Goal: Information Seeking & Learning: Learn about a topic

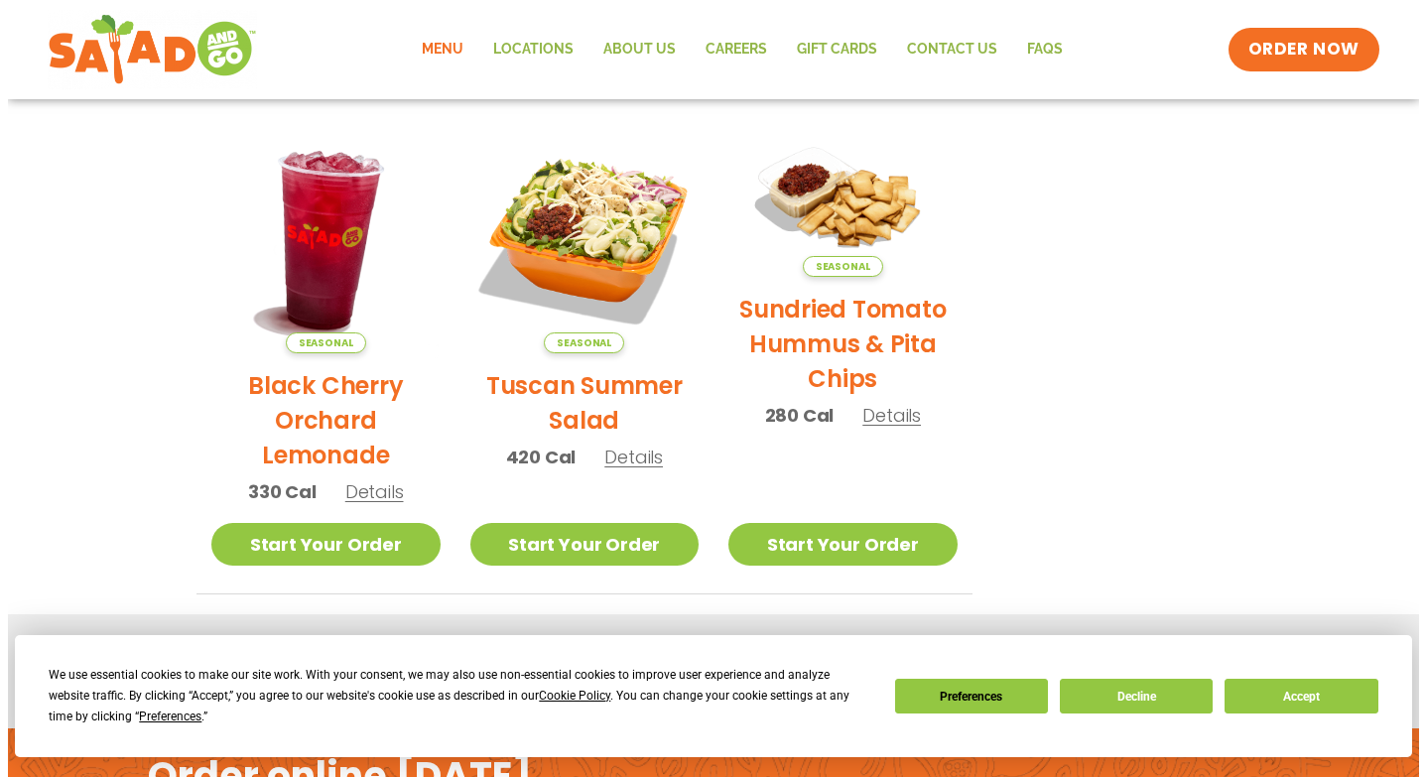
scroll to position [1004, 0]
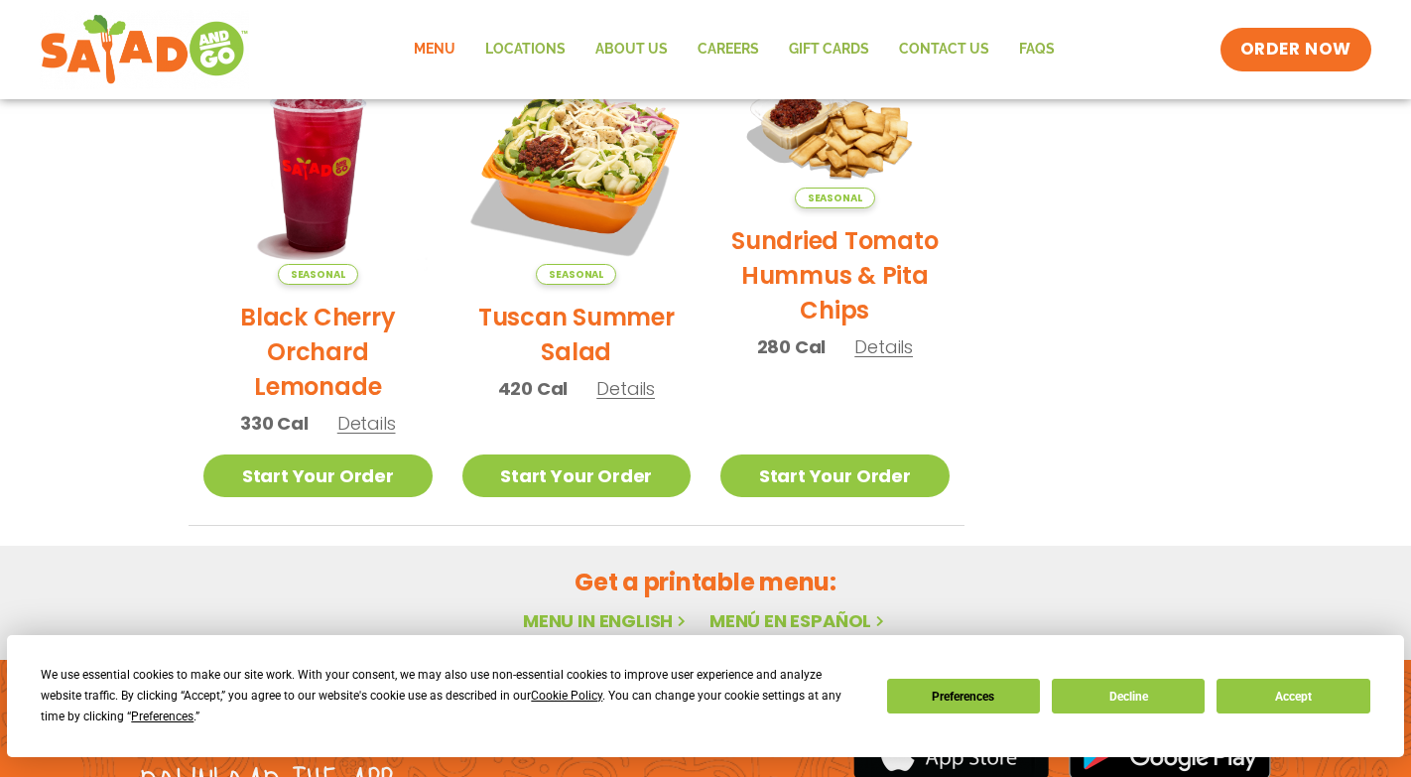
click at [620, 396] on span "Details" at bounding box center [625, 388] width 59 height 25
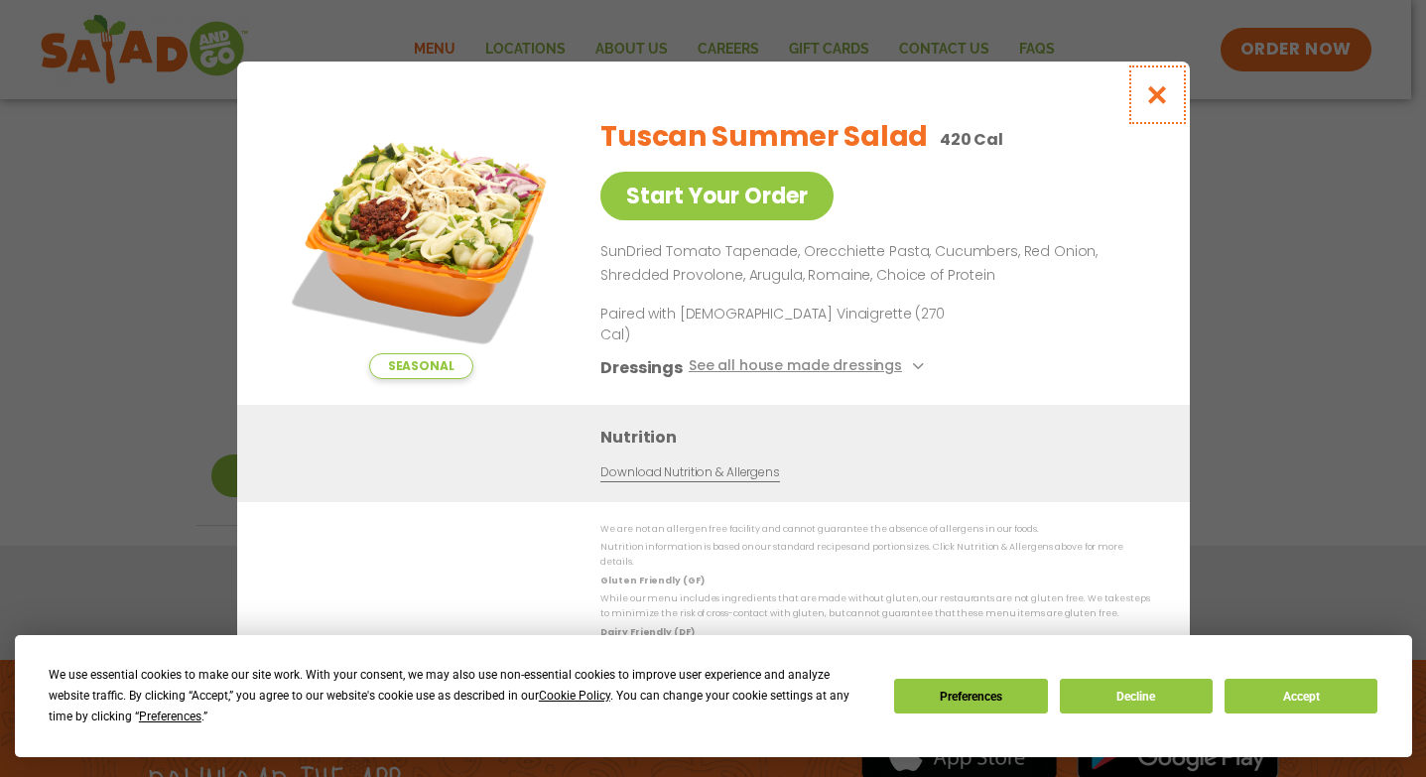
click at [1163, 105] on icon "Close modal" at bounding box center [1156, 94] width 25 height 21
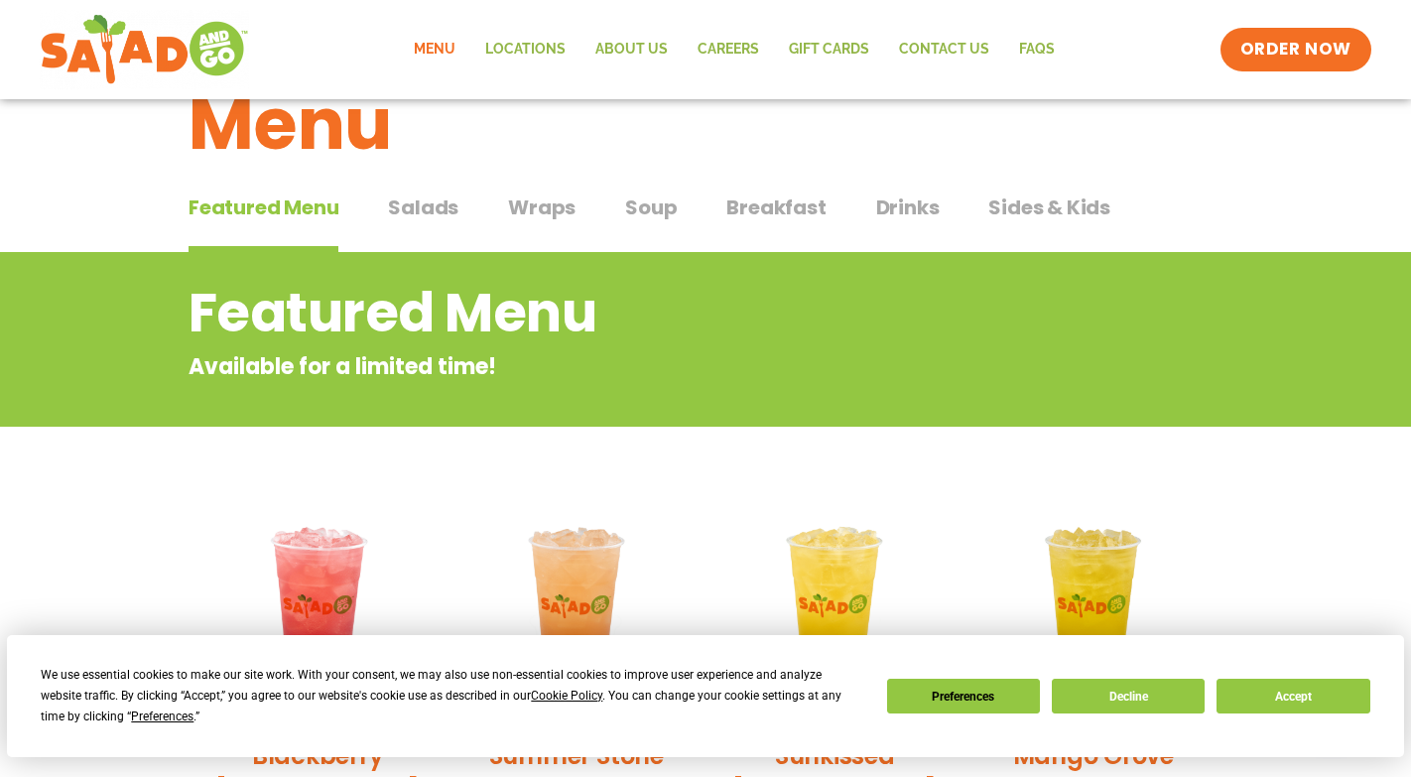
scroll to position [0, 0]
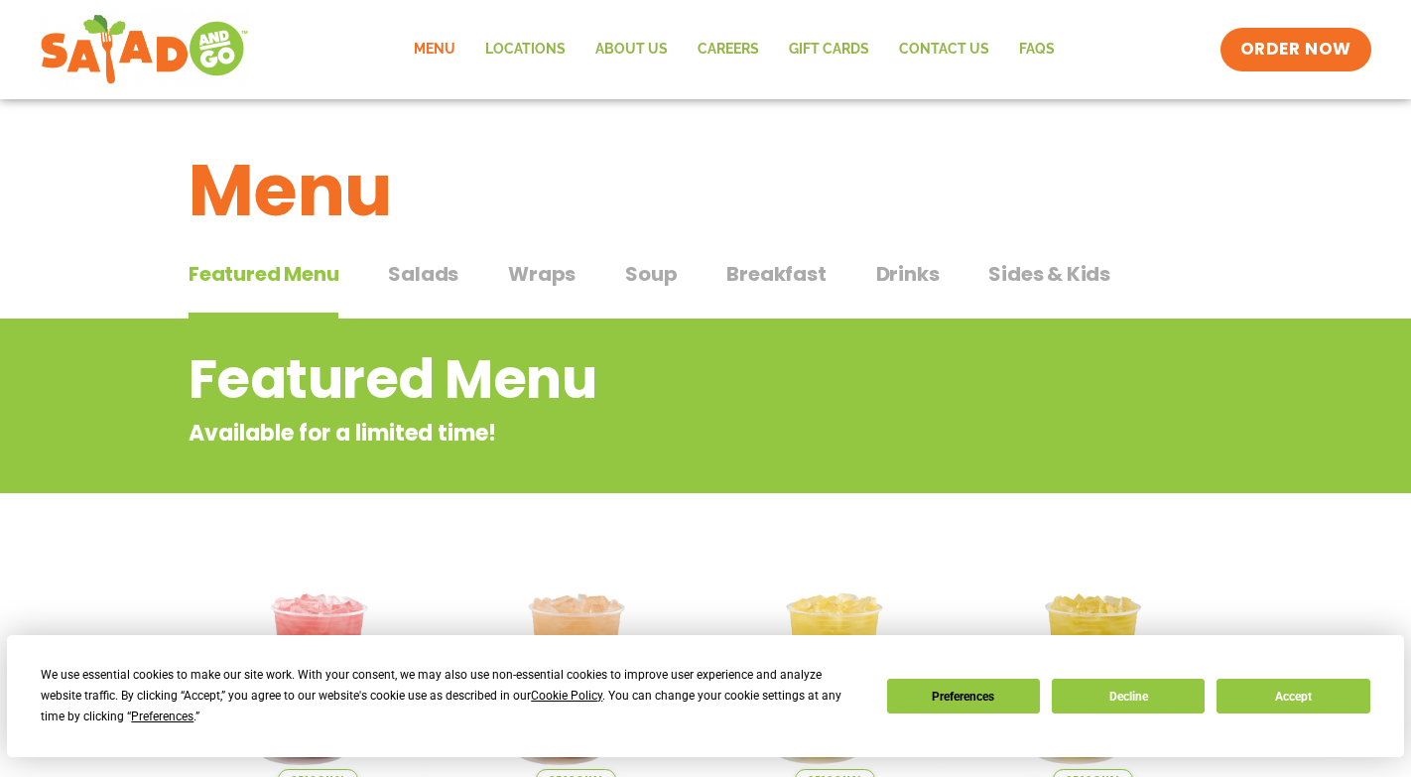
click at [429, 273] on span "Salads" at bounding box center [423, 274] width 70 height 30
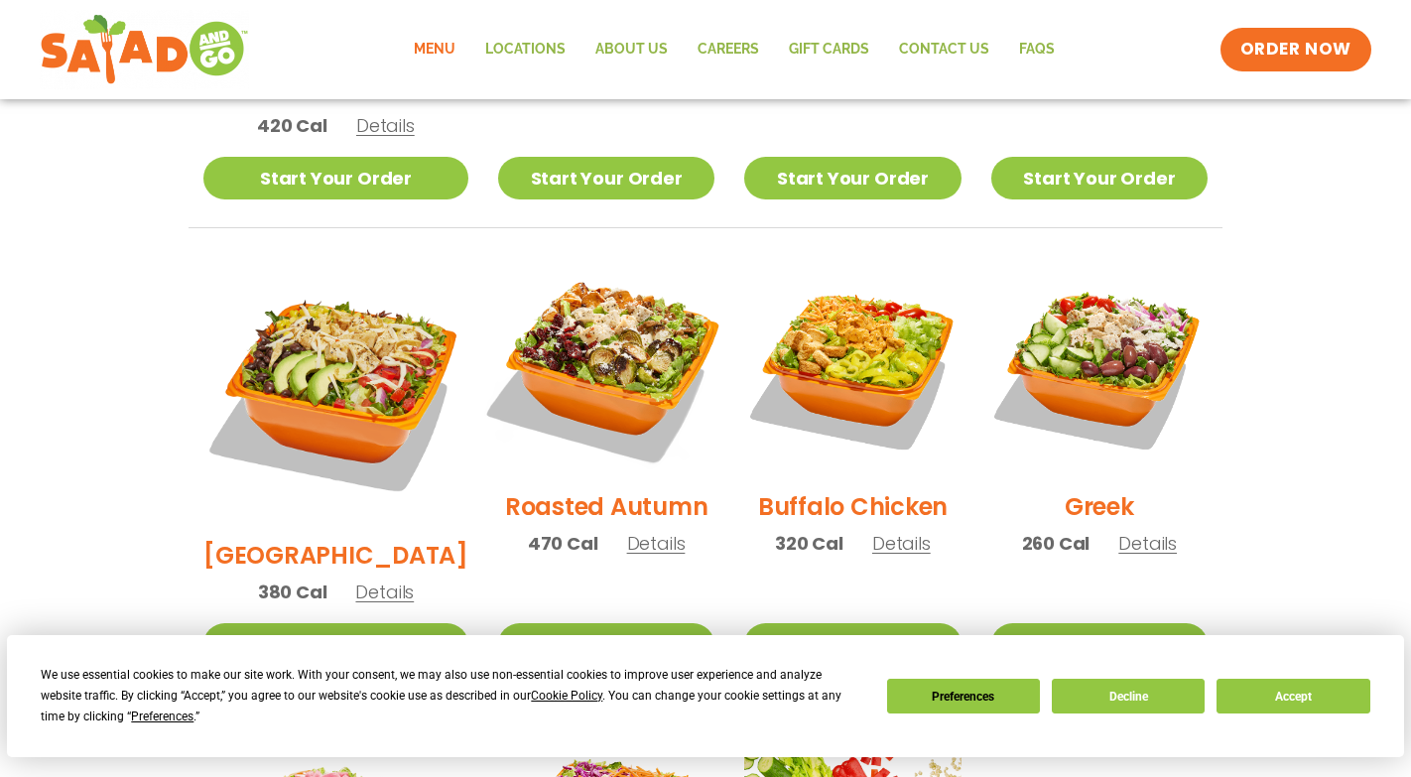
scroll to position [915, 0]
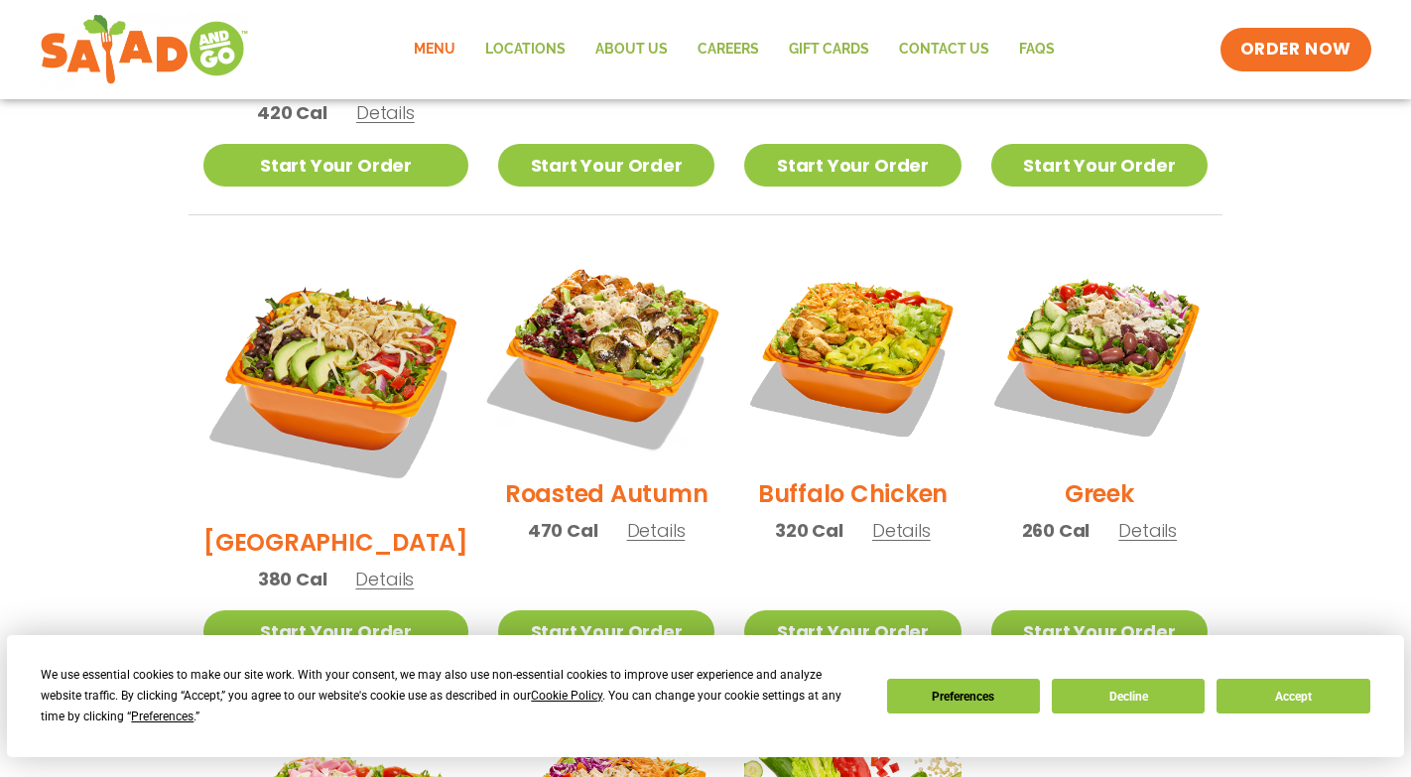
click at [569, 318] on img at bounding box center [606, 353] width 254 height 254
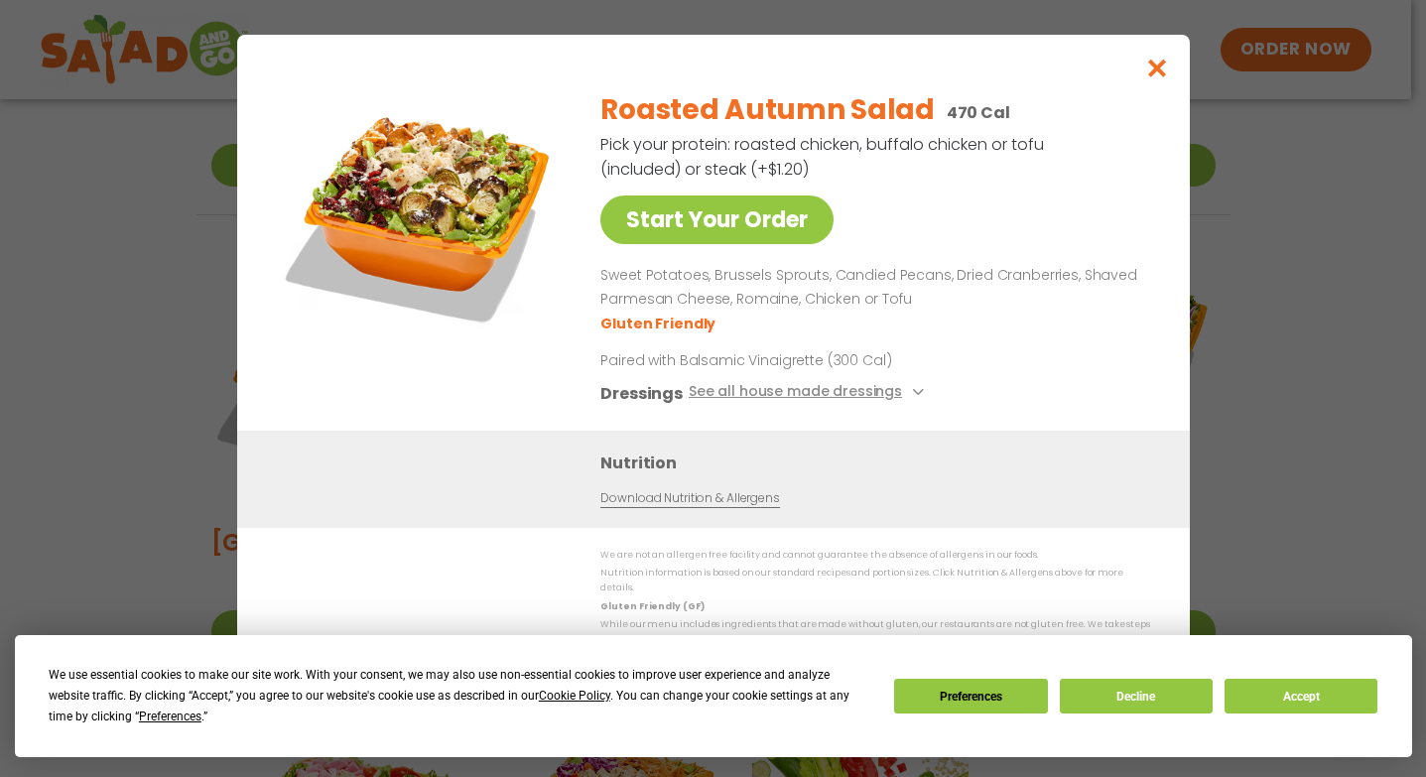
click at [476, 201] on img at bounding box center [421, 213] width 278 height 278
click at [1155, 74] on icon "Close modal" at bounding box center [1156, 68] width 25 height 21
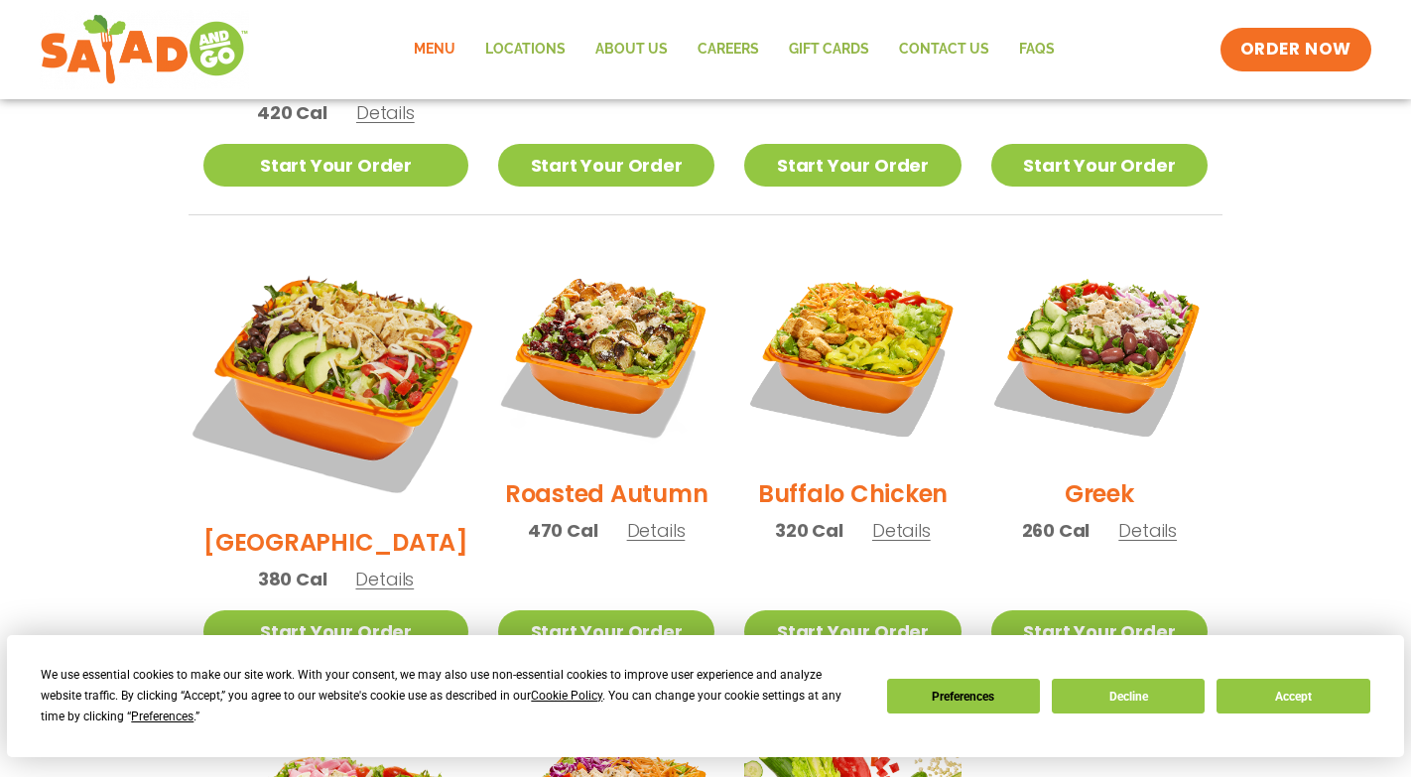
click at [331, 275] on img at bounding box center [336, 377] width 311 height 311
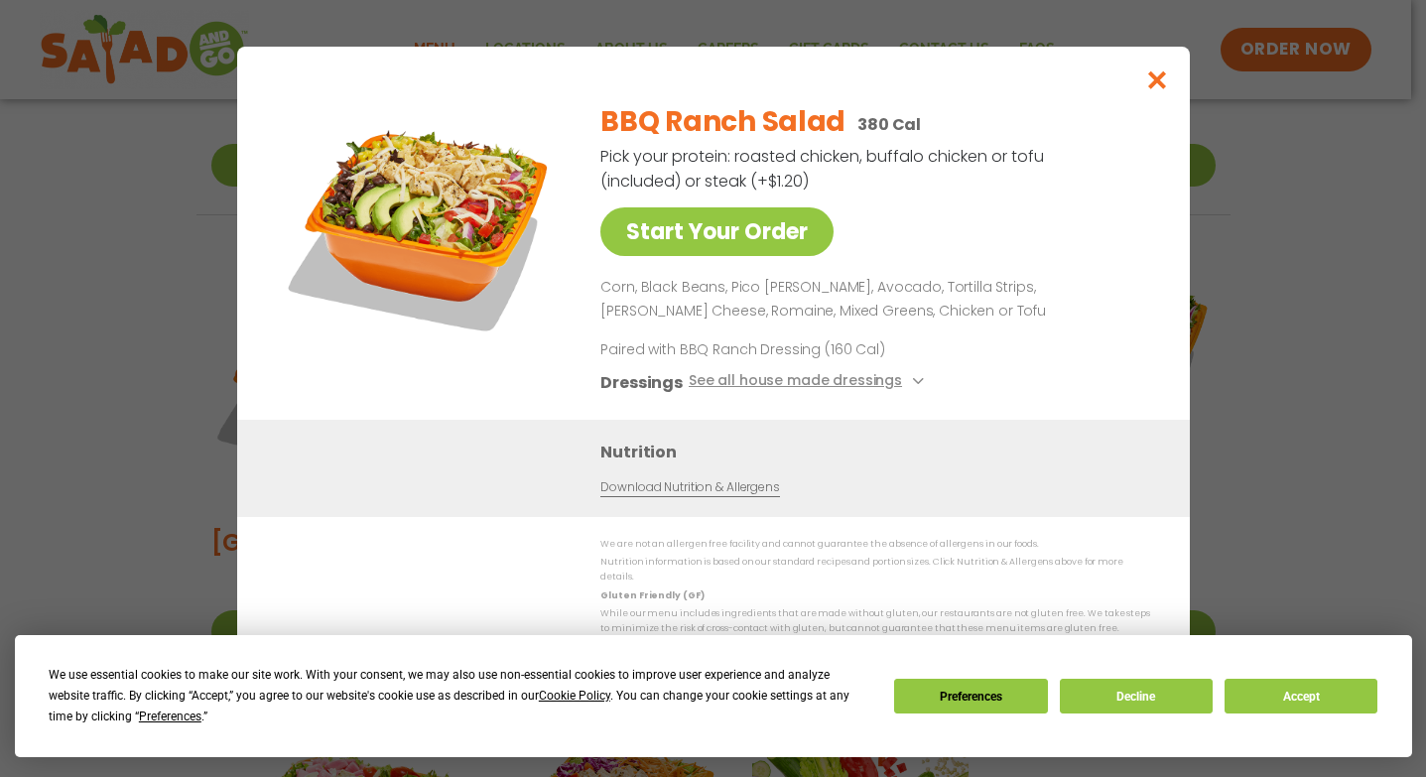
click at [458, 228] on img at bounding box center [421, 225] width 278 height 278
click at [1156, 88] on icon "Close modal" at bounding box center [1156, 79] width 25 height 21
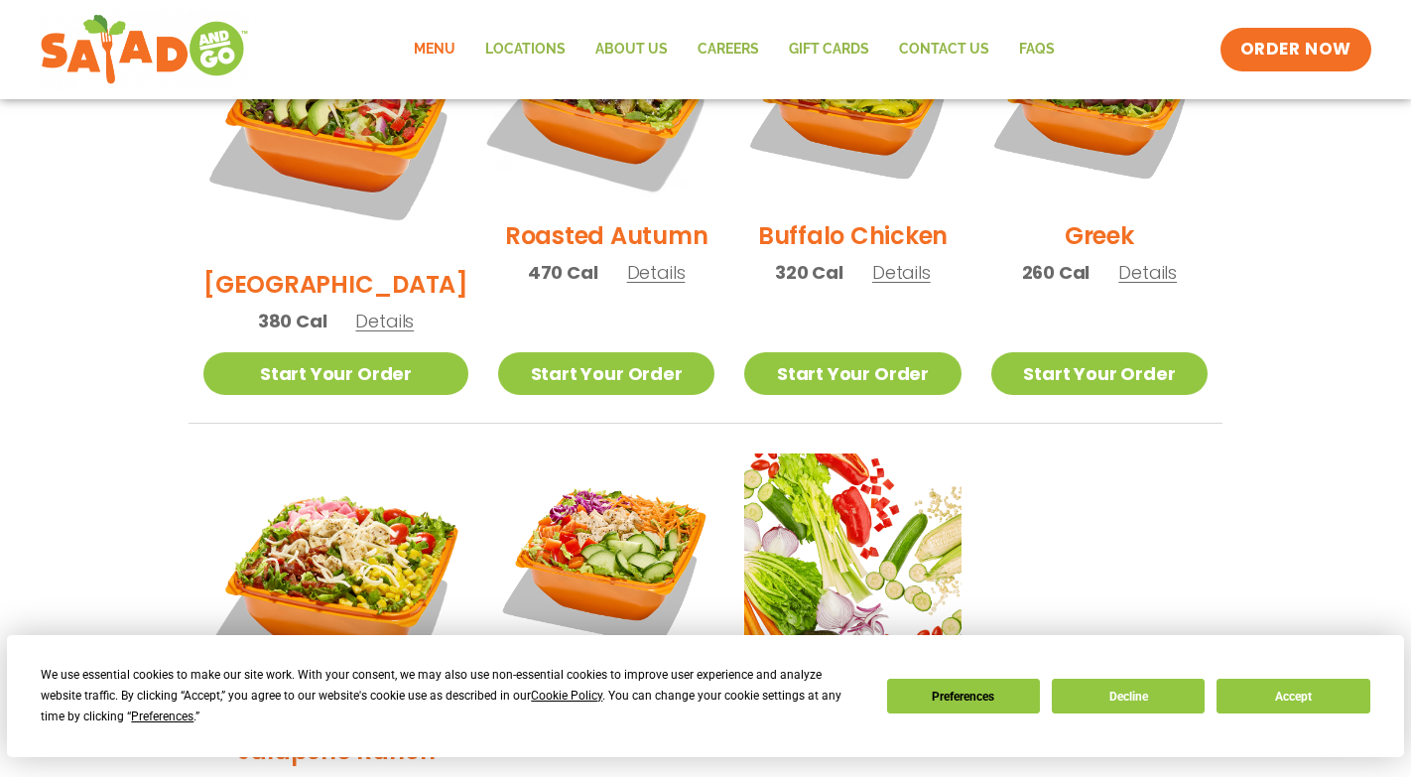
scroll to position [501, 0]
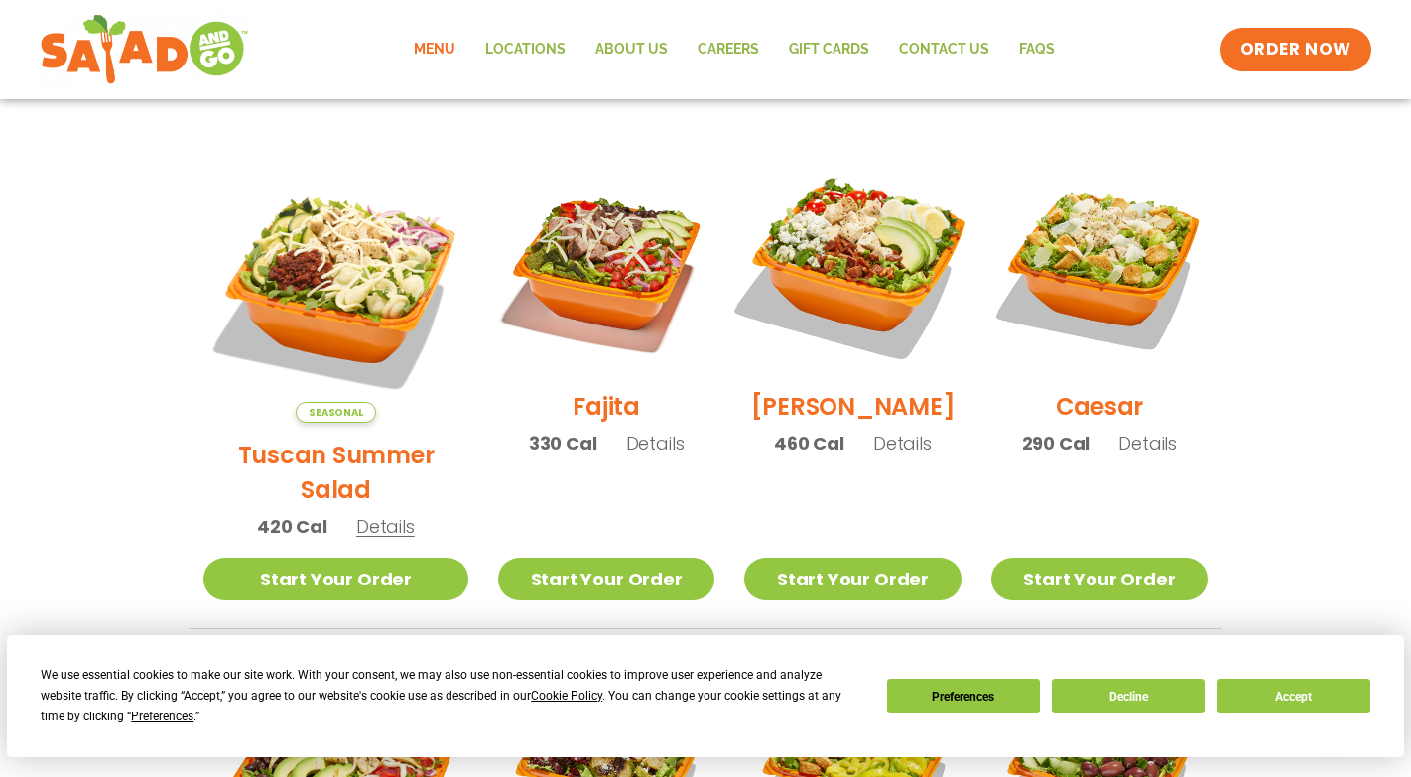
click at [835, 241] on img at bounding box center [852, 266] width 254 height 254
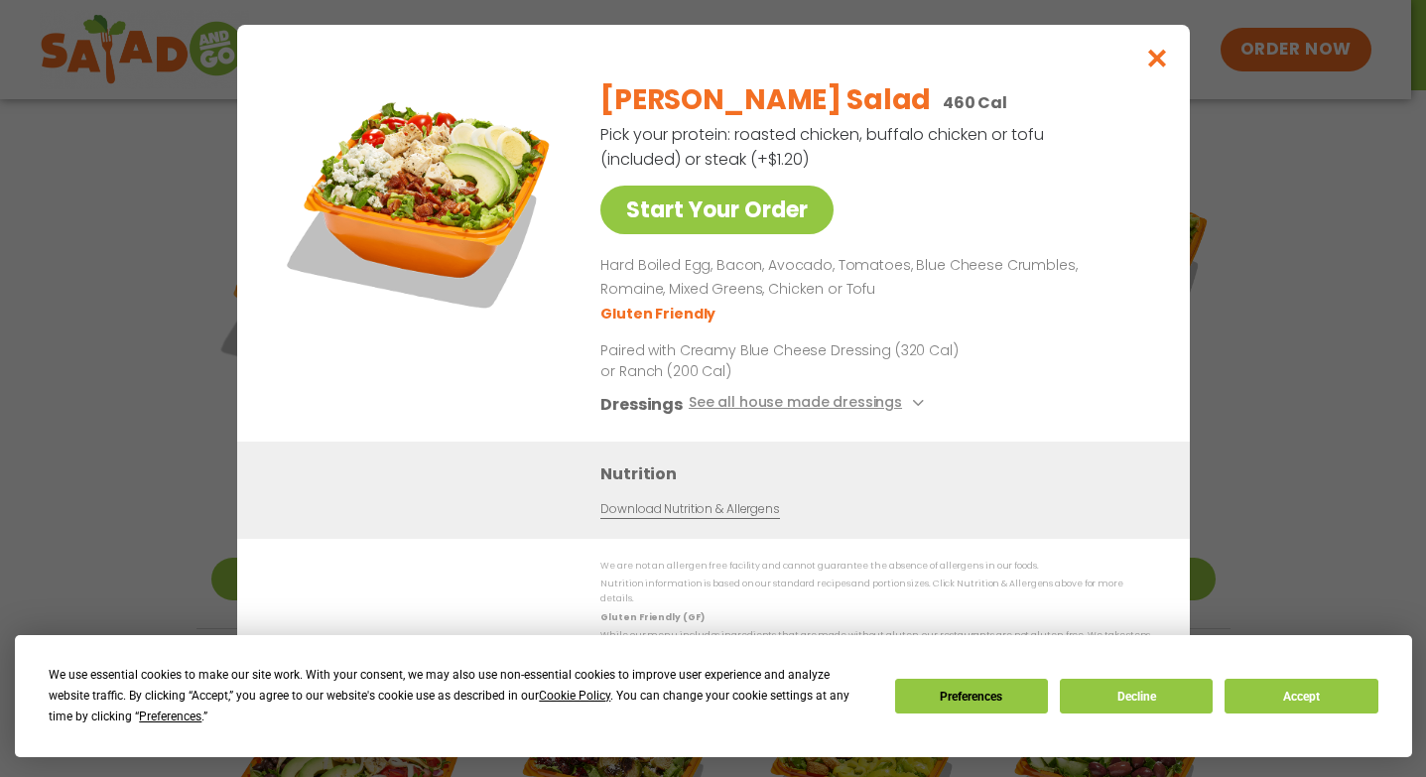
click at [835, 241] on div "[PERSON_NAME] Salad 460 Cal Pick your protein: roasted chicken, buffalo chicken…" at bounding box center [871, 252] width 542 height 377
click at [427, 187] on img at bounding box center [421, 203] width 278 height 278
click at [1120, 699] on button "Decline" at bounding box center [1136, 696] width 153 height 35
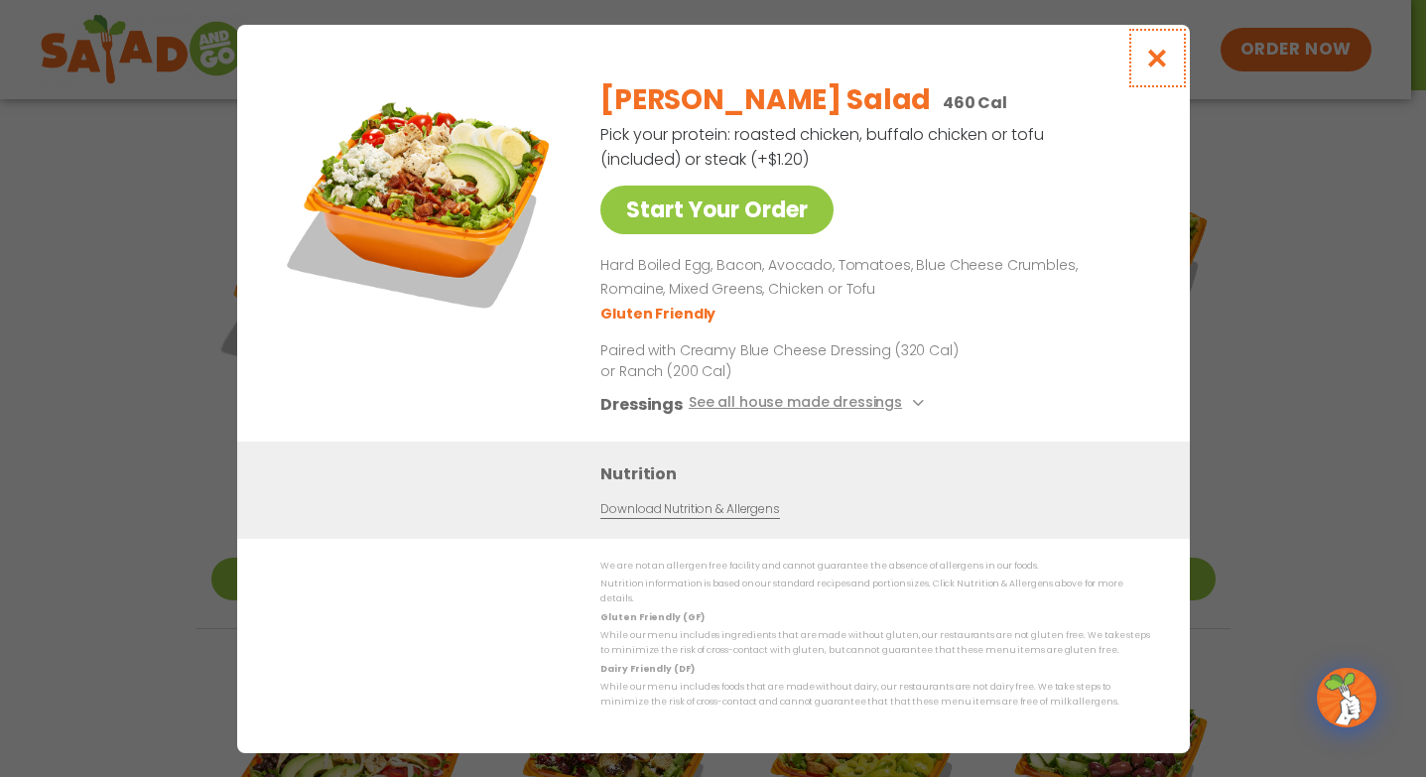
click at [1161, 57] on icon "Close modal" at bounding box center [1156, 58] width 25 height 21
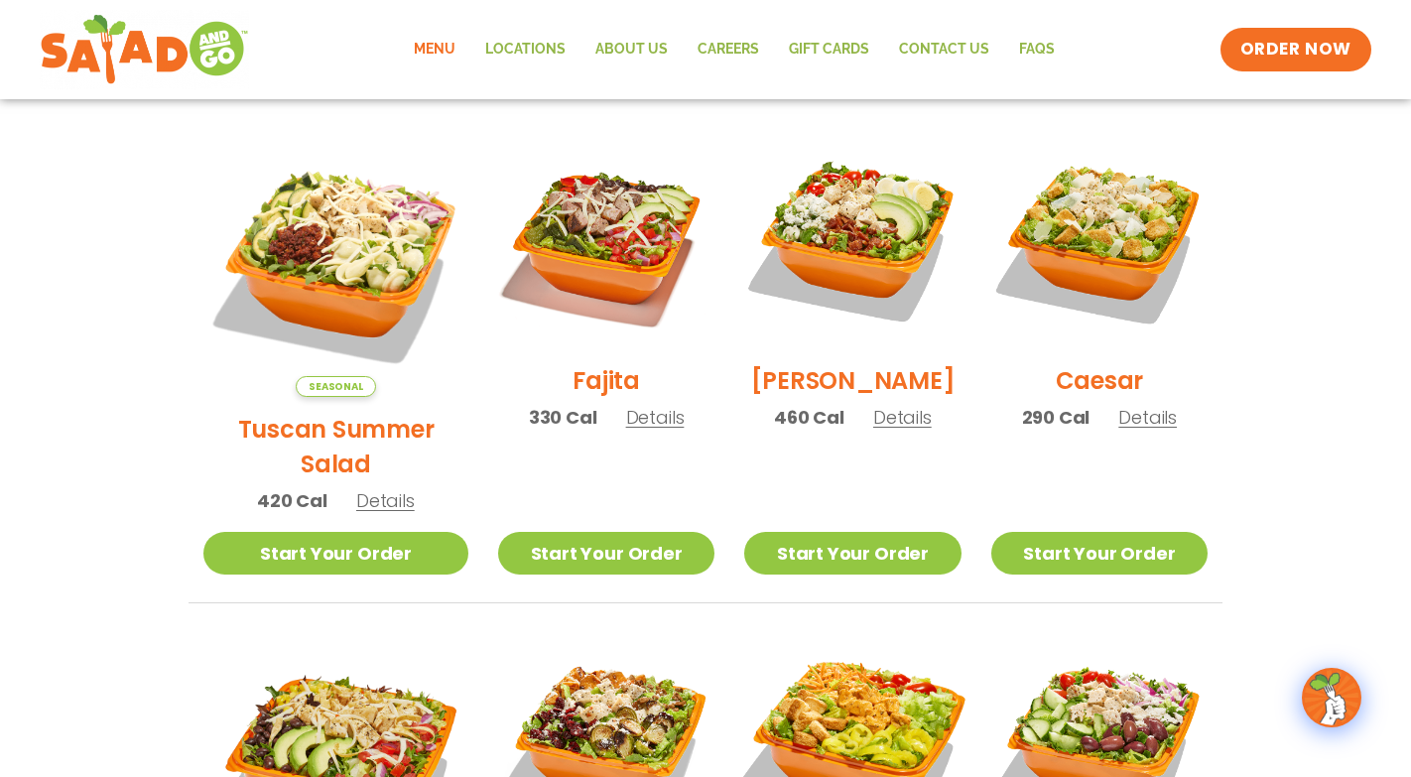
scroll to position [535, 0]
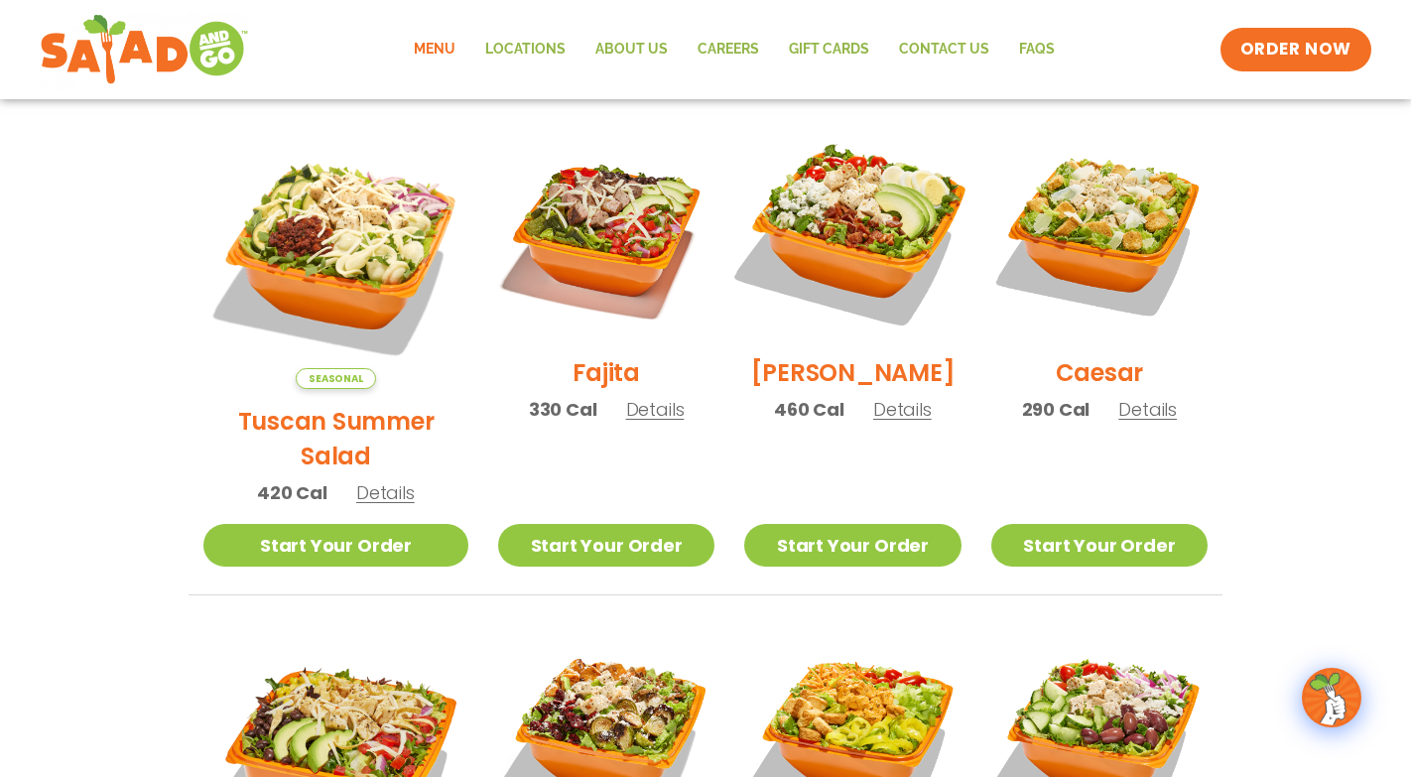
click at [827, 239] on img at bounding box center [852, 232] width 254 height 254
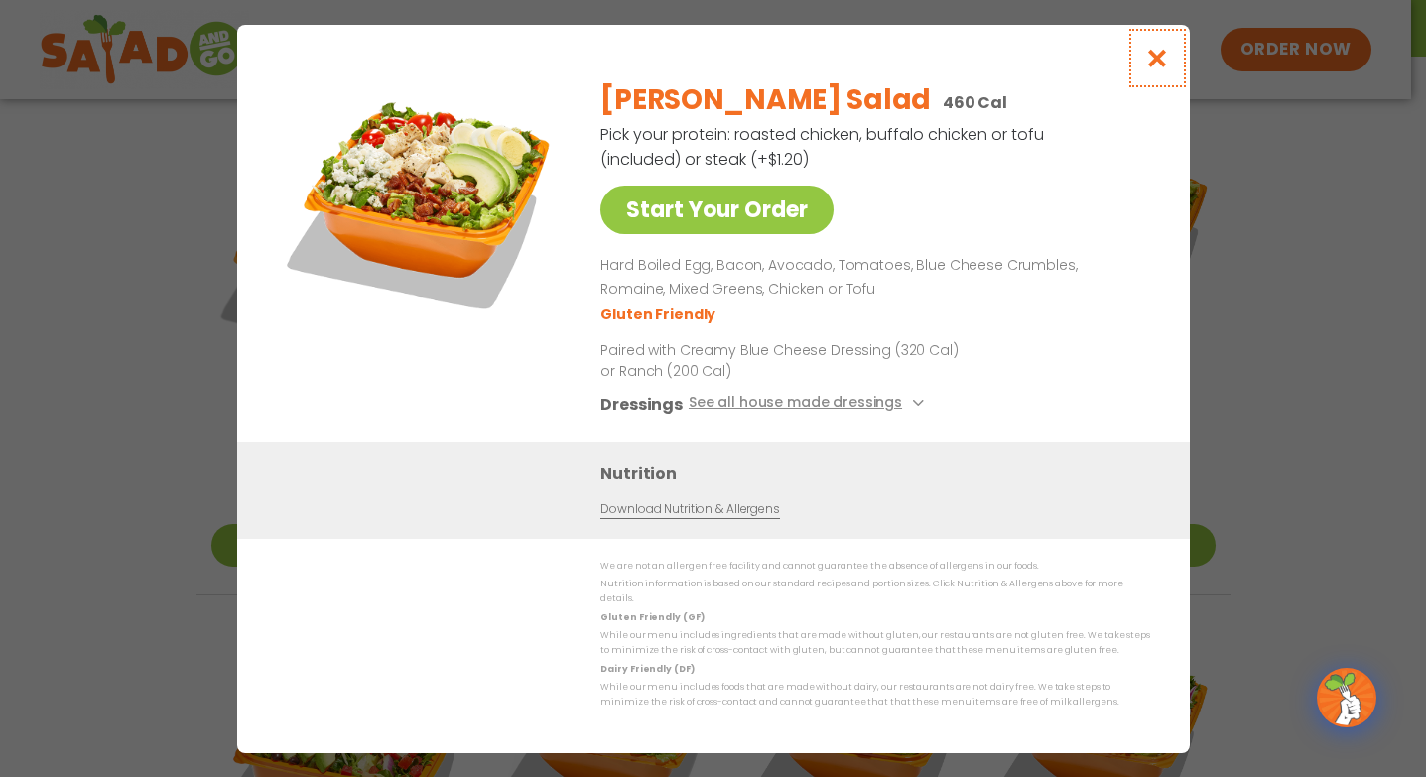
click at [1155, 68] on icon "Close modal" at bounding box center [1156, 58] width 25 height 21
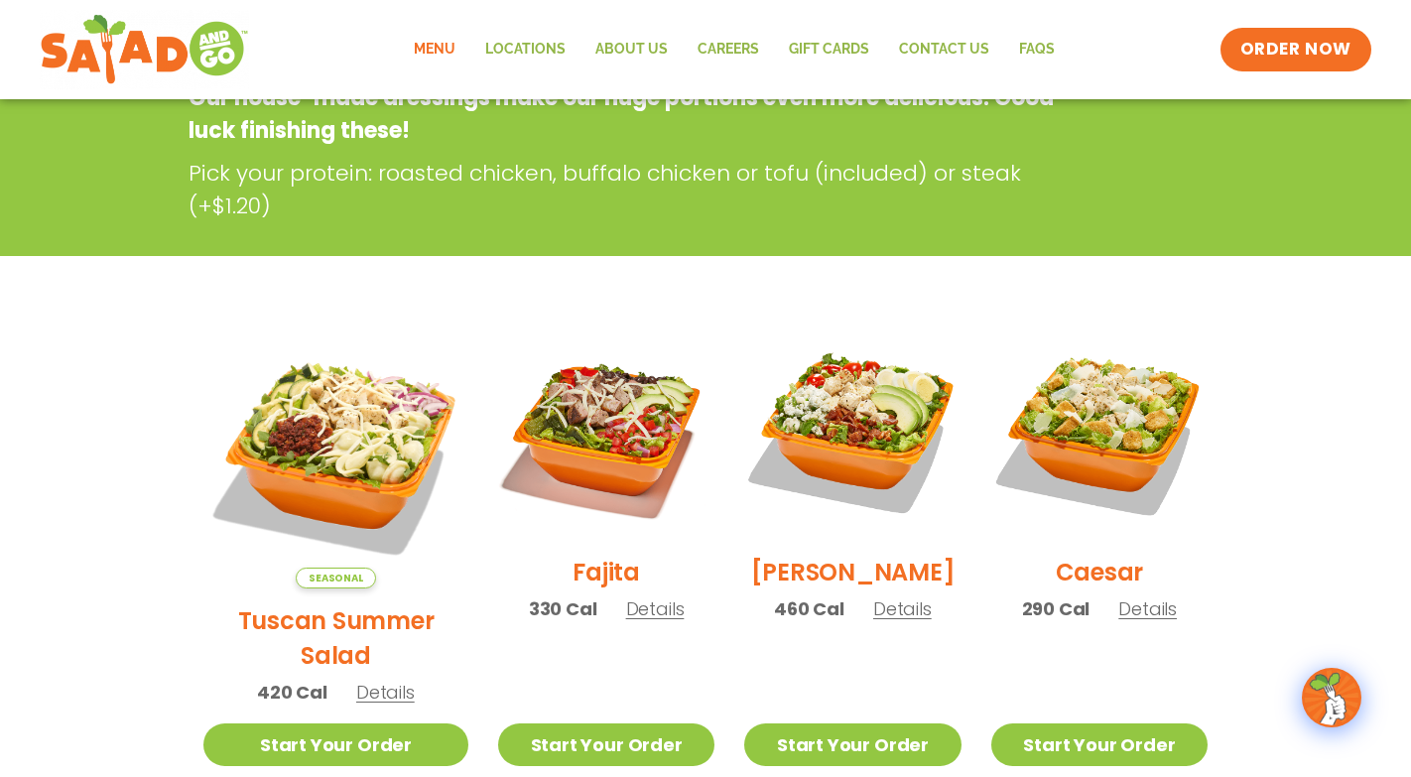
scroll to position [338, 0]
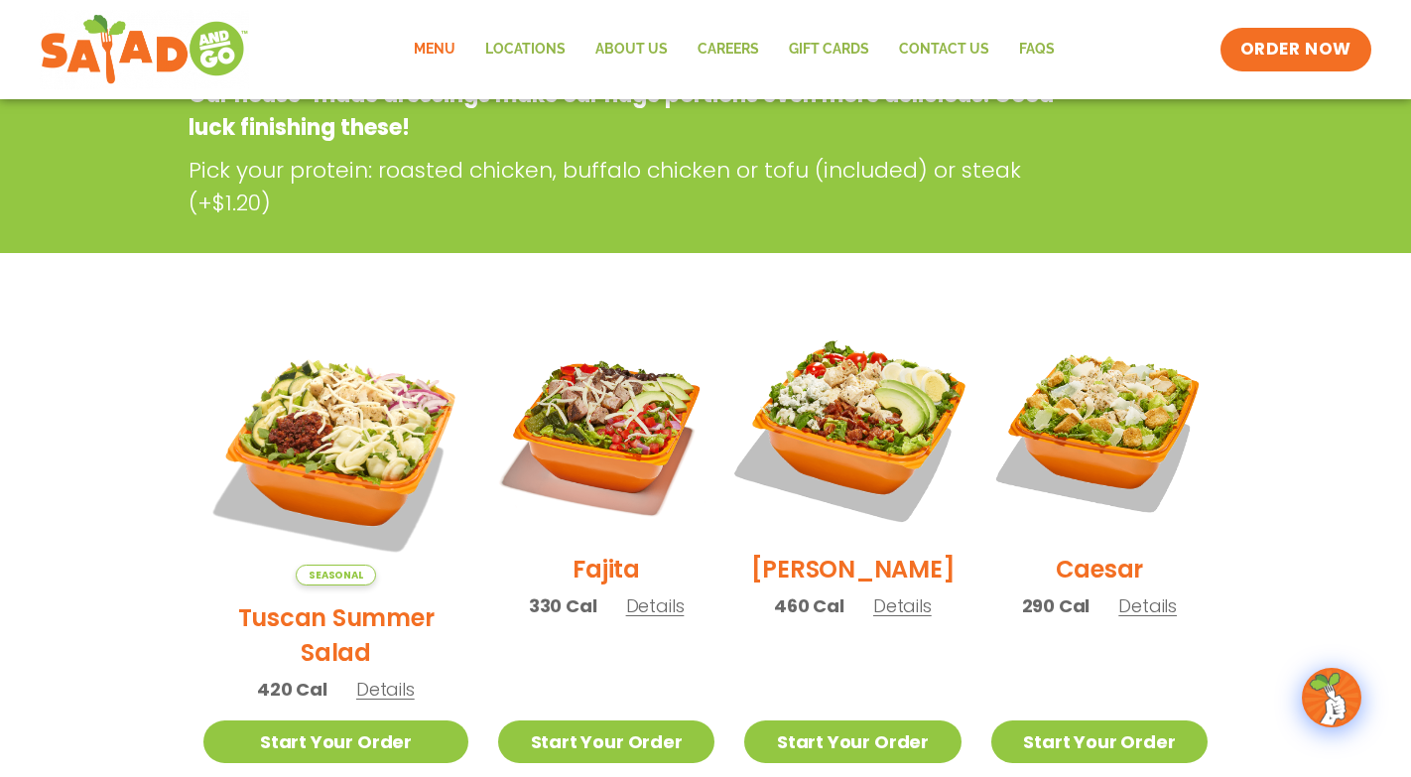
click at [878, 429] on img at bounding box center [852, 429] width 254 height 254
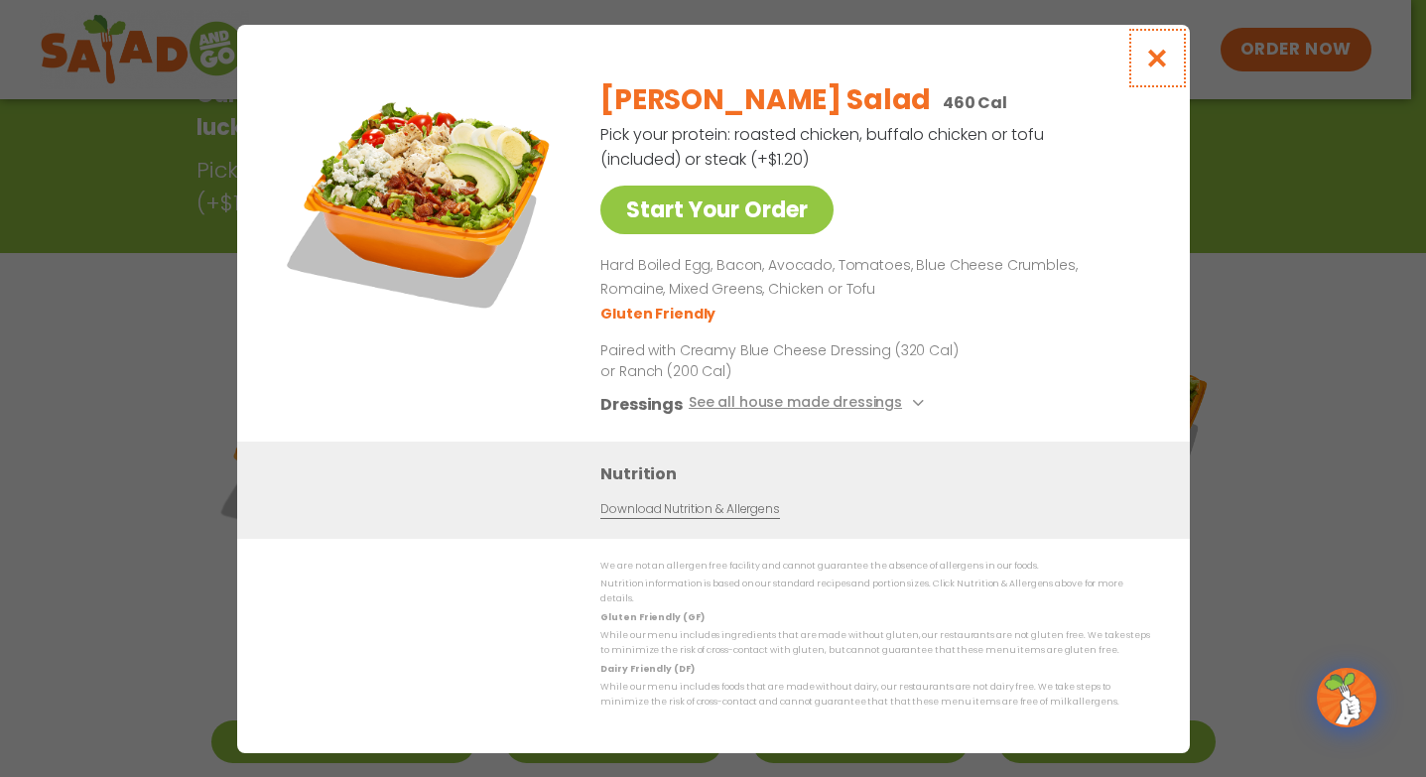
click at [1157, 67] on icon "Close modal" at bounding box center [1156, 58] width 25 height 21
